Goal: Task Accomplishment & Management: Complete application form

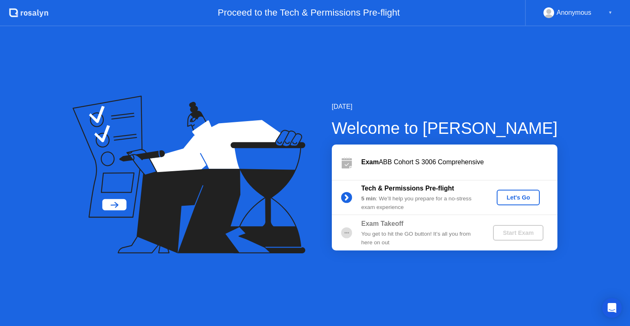
click at [515, 201] on div "Let's Go" at bounding box center [518, 197] width 37 height 7
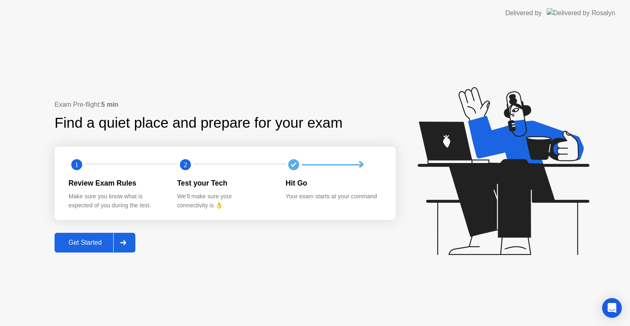
click at [97, 239] on div "Get Started" at bounding box center [85, 242] width 56 height 7
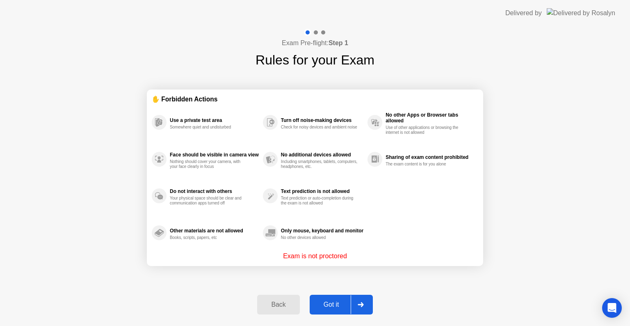
click at [332, 307] on div "Got it" at bounding box center [331, 304] width 39 height 7
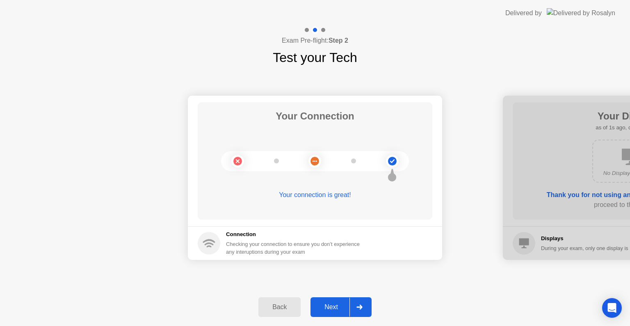
click at [338, 310] on div "Next" at bounding box center [331, 306] width 37 height 7
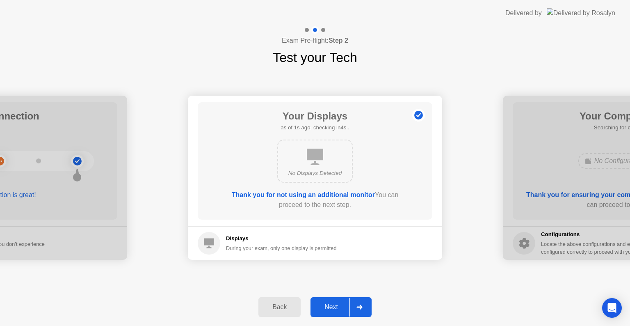
click at [338, 312] on button "Next" at bounding box center [341, 307] width 61 height 20
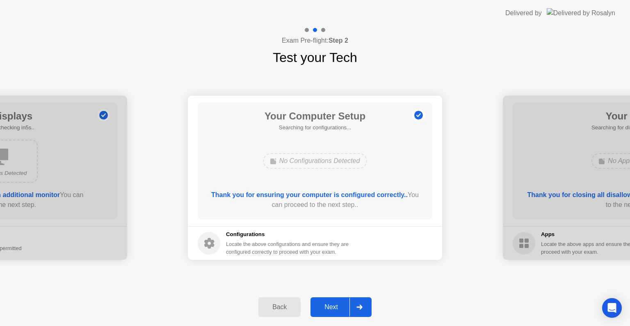
click at [338, 306] on div "Next" at bounding box center [331, 306] width 37 height 7
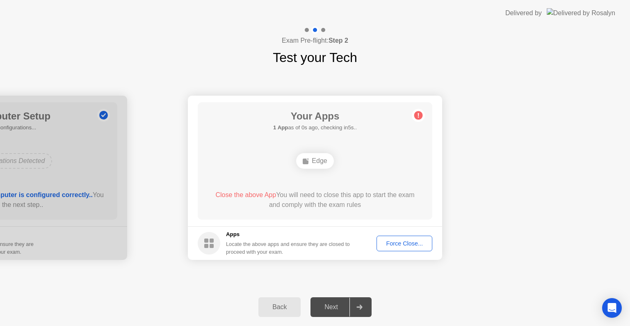
click at [337, 307] on div "Next" at bounding box center [331, 306] width 37 height 7
click at [314, 158] on div "Edge" at bounding box center [314, 161] width 37 height 16
click at [402, 247] on div "Force Close..." at bounding box center [405, 243] width 50 height 7
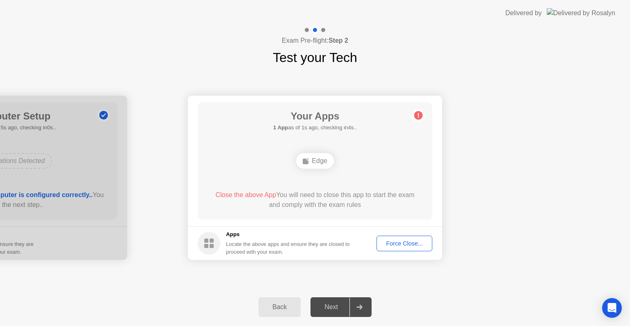
click at [402, 240] on div "Force Close..." at bounding box center [405, 243] width 50 height 7
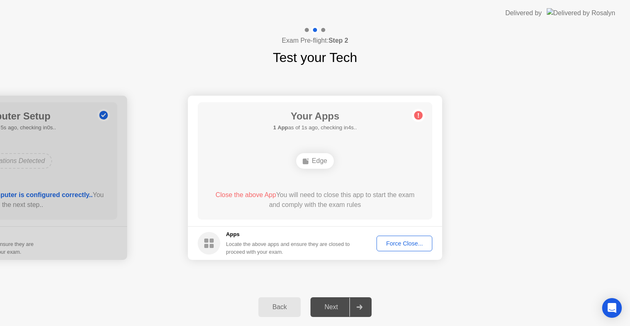
click at [422, 246] on div "Force Close..." at bounding box center [405, 243] width 50 height 7
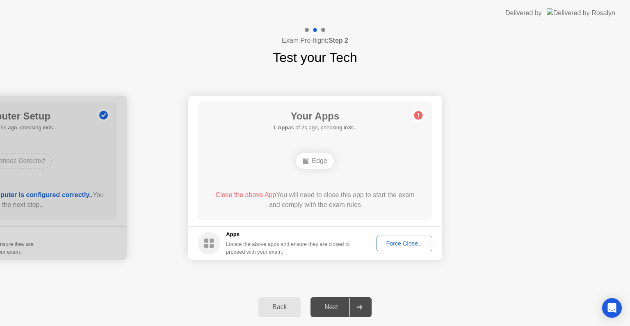
drag, startPoint x: 311, startPoint y: 202, endPoint x: 372, endPoint y: 202, distance: 61.6
click at [351, 202] on div "Close the above App You will need to close this app to start the exam and compl…" at bounding box center [315, 200] width 211 height 20
click at [442, 149] on main "Your Apps 1 App as of 4s ago, checking in1s.. Edge Close the above App You will…" at bounding box center [315, 161] width 254 height 131
click at [418, 115] on icon at bounding box center [418, 115] width 1 height 5
drag, startPoint x: 323, startPoint y: 163, endPoint x: 354, endPoint y: 189, distance: 40.7
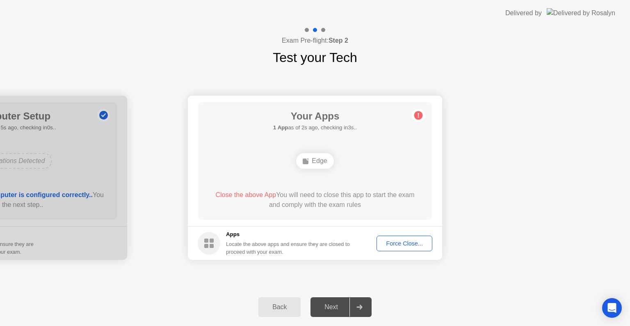
click at [325, 163] on div "Edge" at bounding box center [314, 161] width 37 height 16
click at [408, 252] on footer "Apps Locate the above apps and ensure they are closed to proceed with your exam…" at bounding box center [315, 243] width 254 height 34
click at [406, 246] on div "Force Close..." at bounding box center [405, 243] width 50 height 7
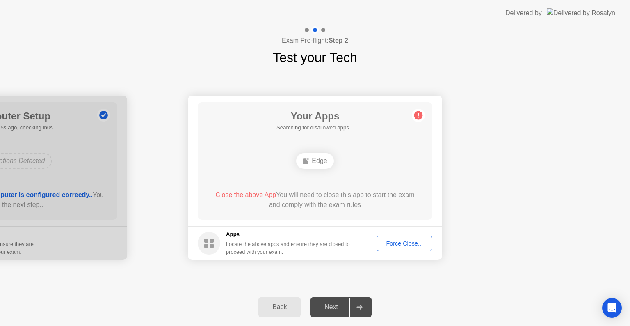
click at [387, 253] on footer "Apps Locate the above apps and ensure they are closed to proceed with your exam…" at bounding box center [315, 243] width 254 height 34
click at [388, 247] on div "Force Close..." at bounding box center [405, 243] width 50 height 7
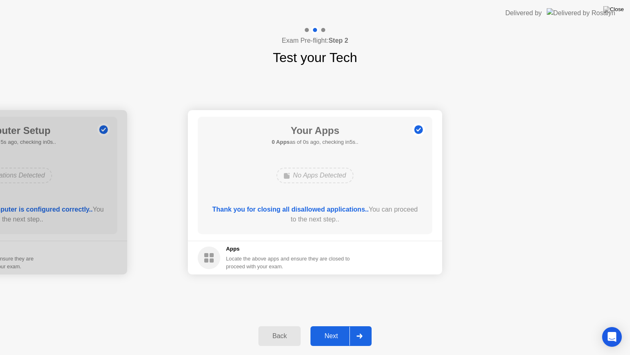
click at [333, 326] on button "Next" at bounding box center [341, 336] width 61 height 20
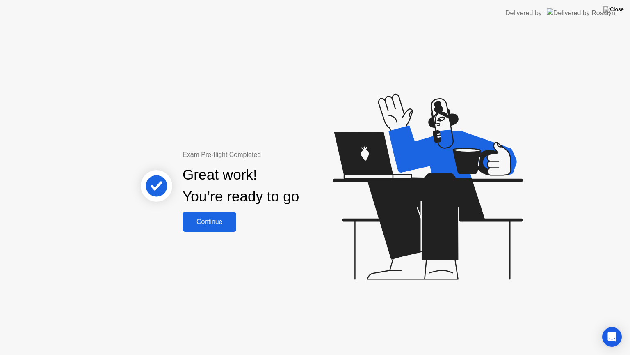
click at [204, 222] on div "Continue" at bounding box center [209, 221] width 49 height 7
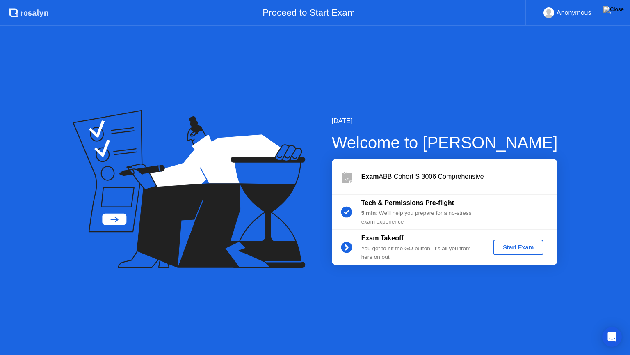
click at [511, 244] on div "Start Exam" at bounding box center [519, 247] width 44 height 7
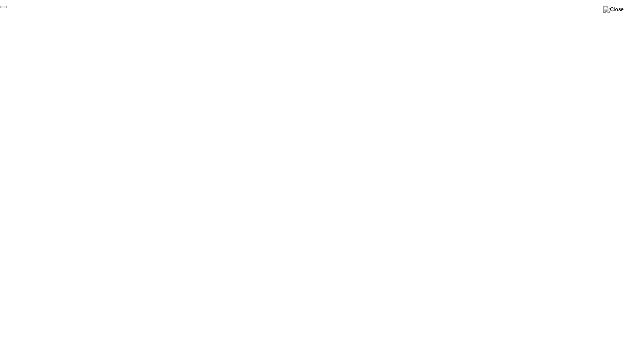
click div "End Proctoring Session"
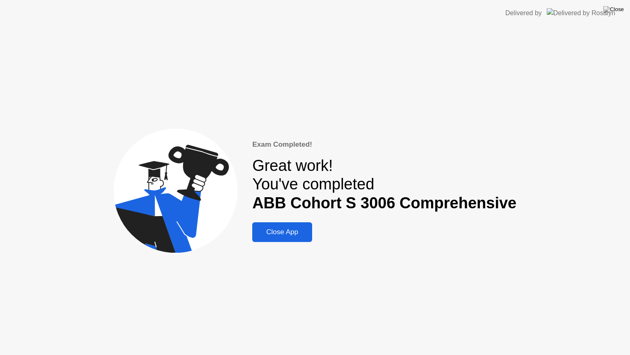
click at [288, 222] on button "Close App" at bounding box center [282, 232] width 60 height 20
